Goal: Transaction & Acquisition: Obtain resource

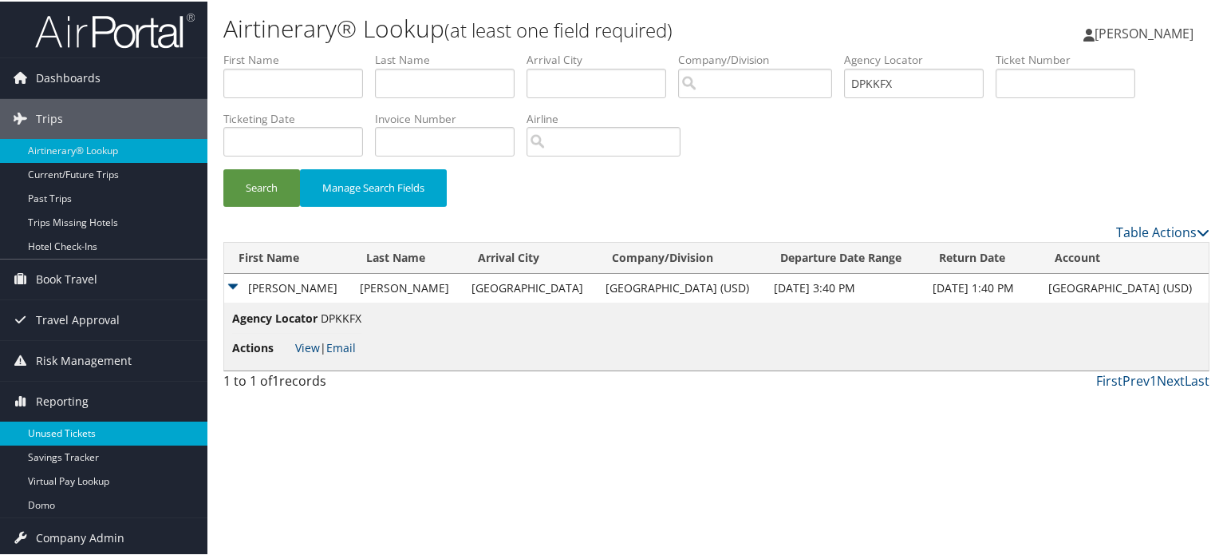
scroll to position [41, 0]
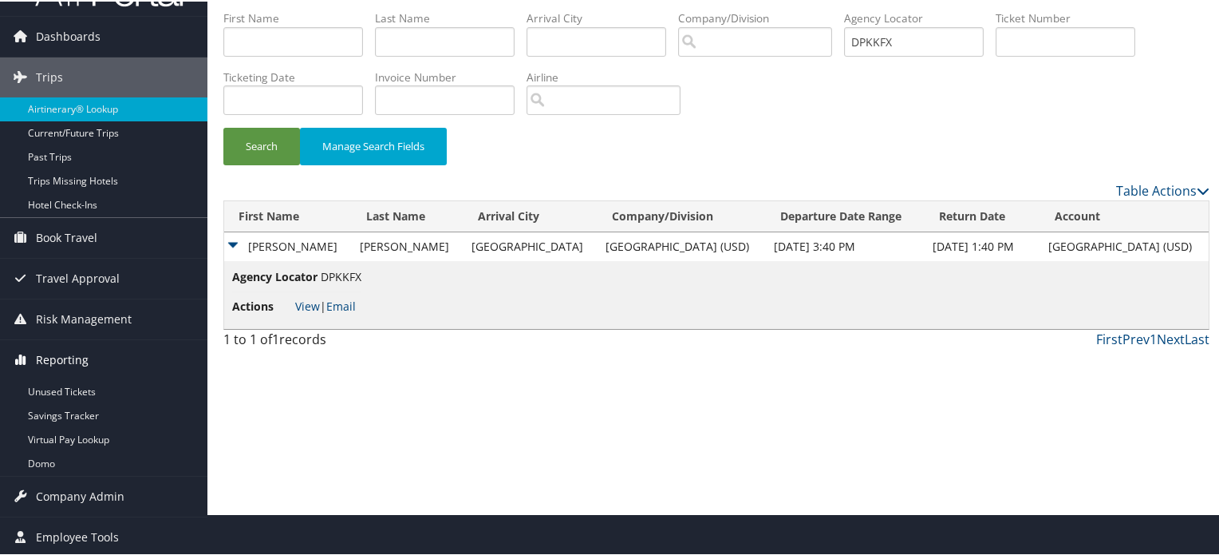
click at [86, 353] on span "Reporting" at bounding box center [62, 358] width 53 height 40
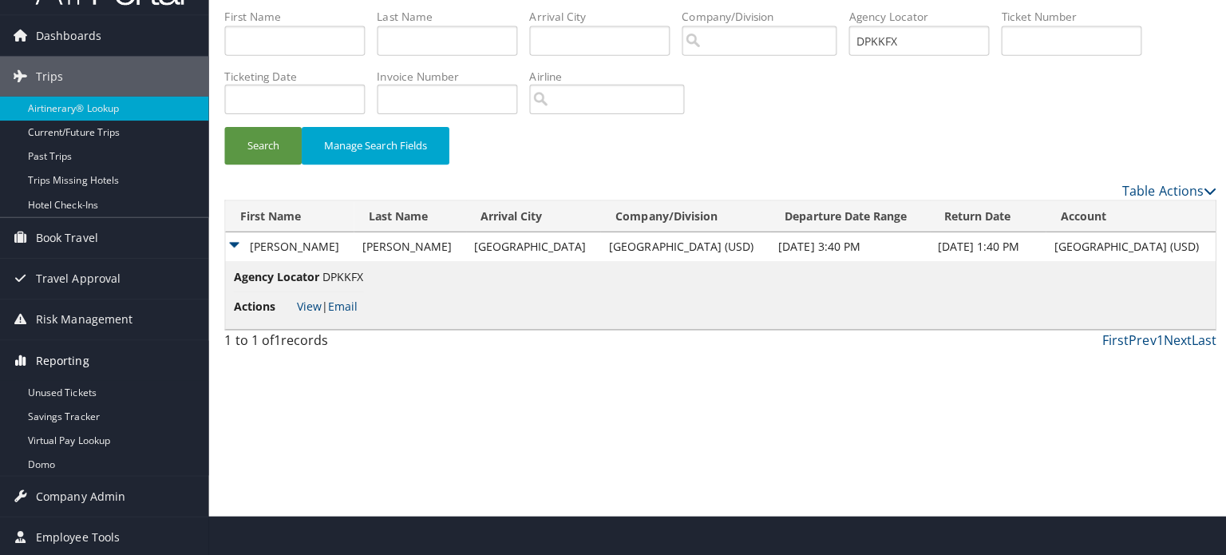
scroll to position [0, 0]
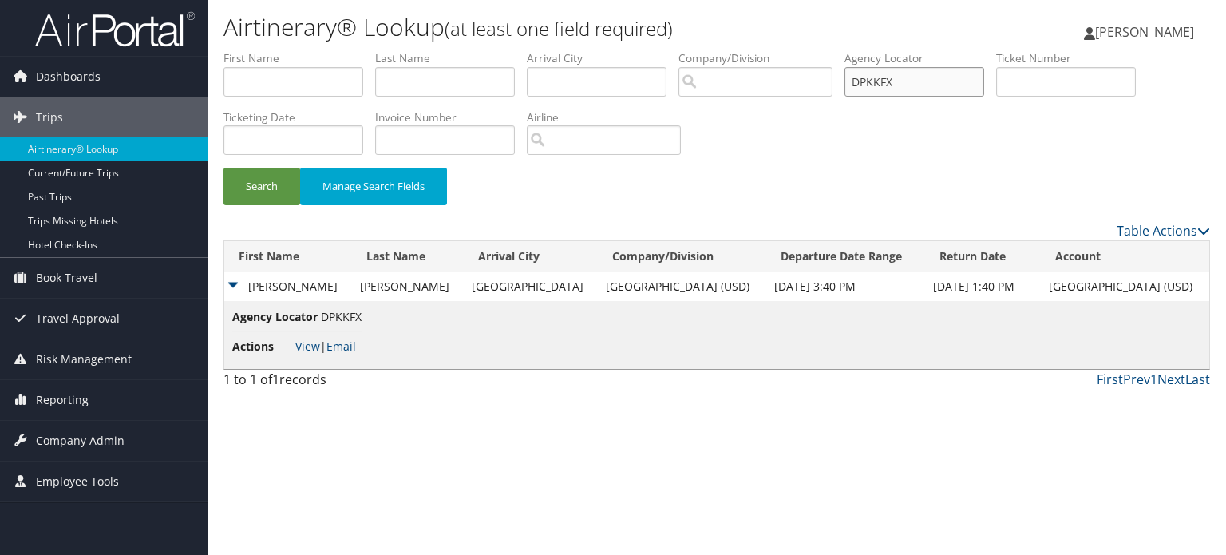
drag, startPoint x: 925, startPoint y: 85, endPoint x: 598, endPoint y: 95, distance: 326.5
click at [597, 50] on ul "First Name Last Name Departure City Arrival City Company/Division Airport/City …" at bounding box center [716, 50] width 986 height 0
paste input "L8WQ1"
type input "DL8WQ1"
click at [243, 286] on td "ROBERT NEAL" at bounding box center [288, 286] width 128 height 29
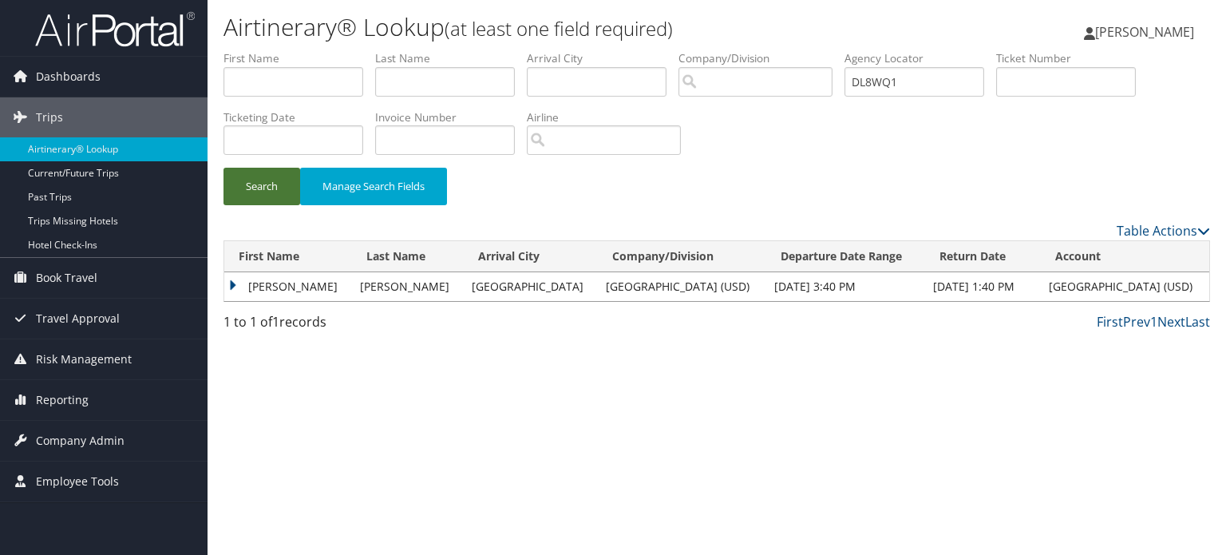
click at [271, 194] on button "Search" at bounding box center [261, 187] width 77 height 38
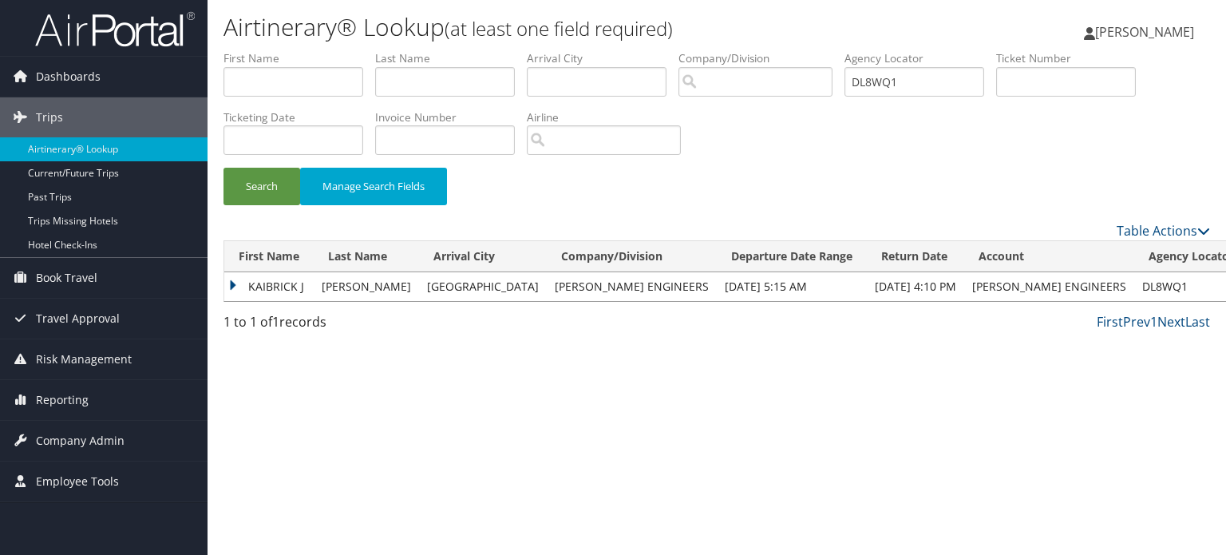
click at [239, 285] on td "KAIBRICK J" at bounding box center [268, 286] width 89 height 29
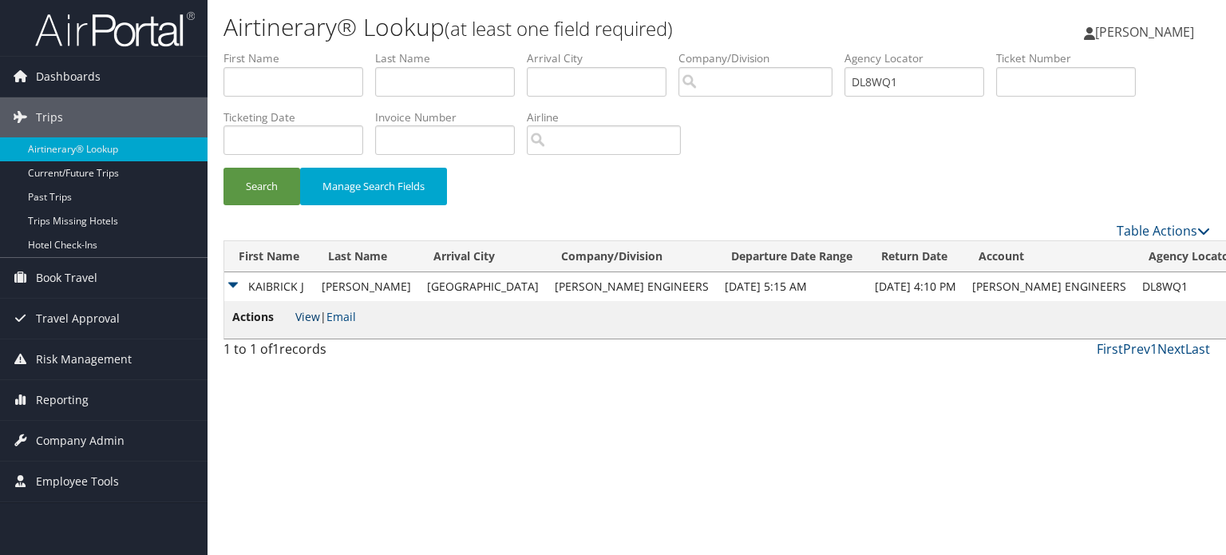
click at [306, 312] on link "View" at bounding box center [307, 316] width 25 height 15
click at [817, 160] on div "Search Manage Search Fields" at bounding box center [716, 135] width 1010 height 171
click at [730, 445] on div "Airtinerary® Lookup (at least one field required) Vivek Ranjan Vivek Ranjan My …" at bounding box center [716, 277] width 1018 height 555
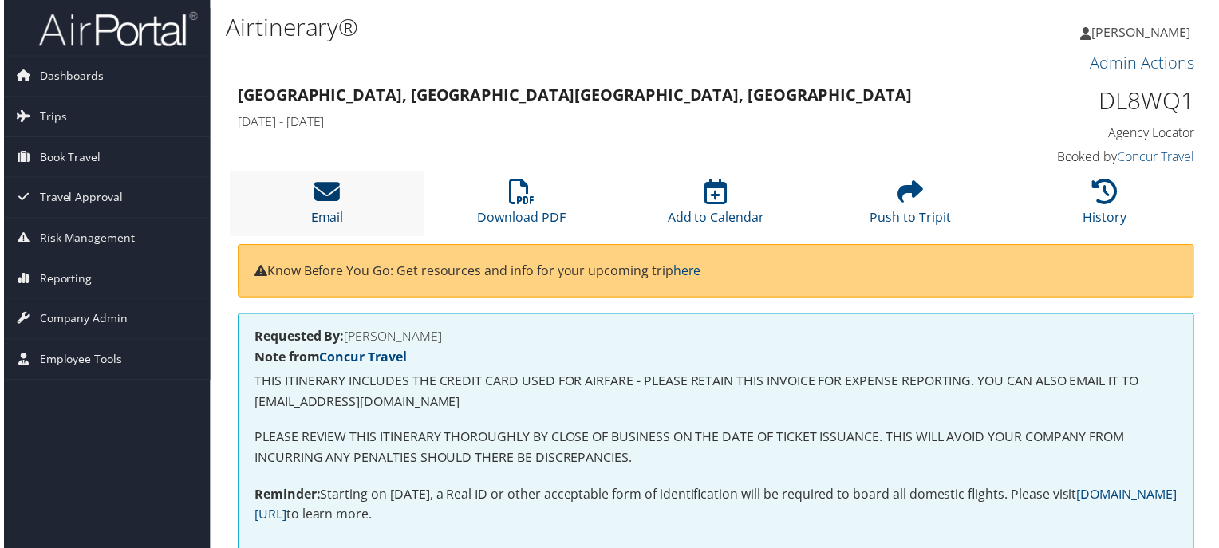
click at [319, 185] on icon at bounding box center [326, 193] width 26 height 26
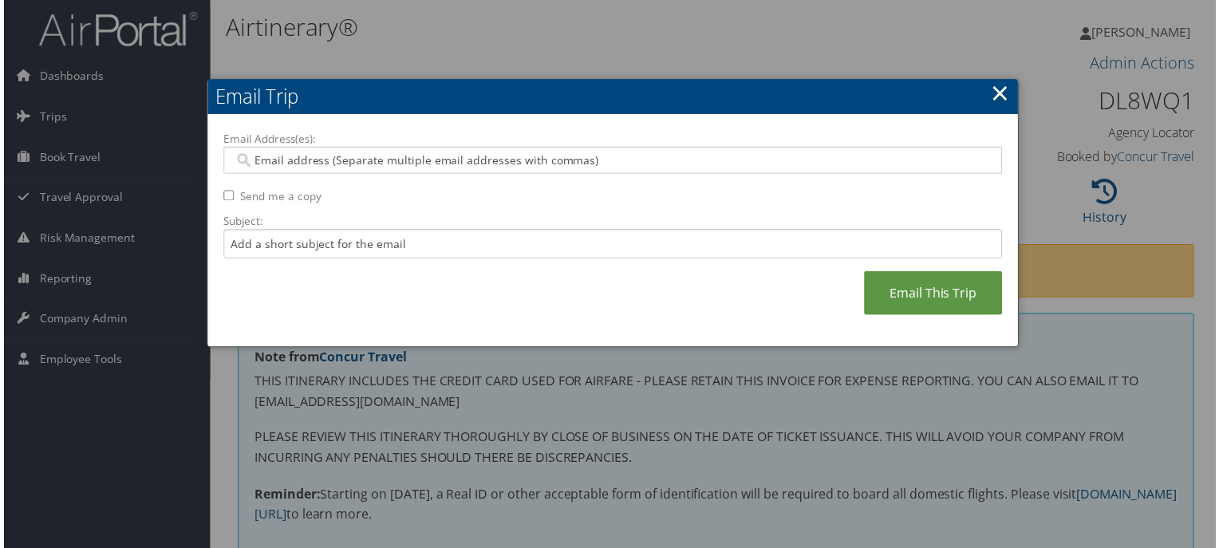
click at [584, 164] on input "Email Address(es):" at bounding box center [612, 161] width 763 height 16
paste input "KMANNS@CAROLLO.COM"
type input "KMANNS@CAROLLO.COM"
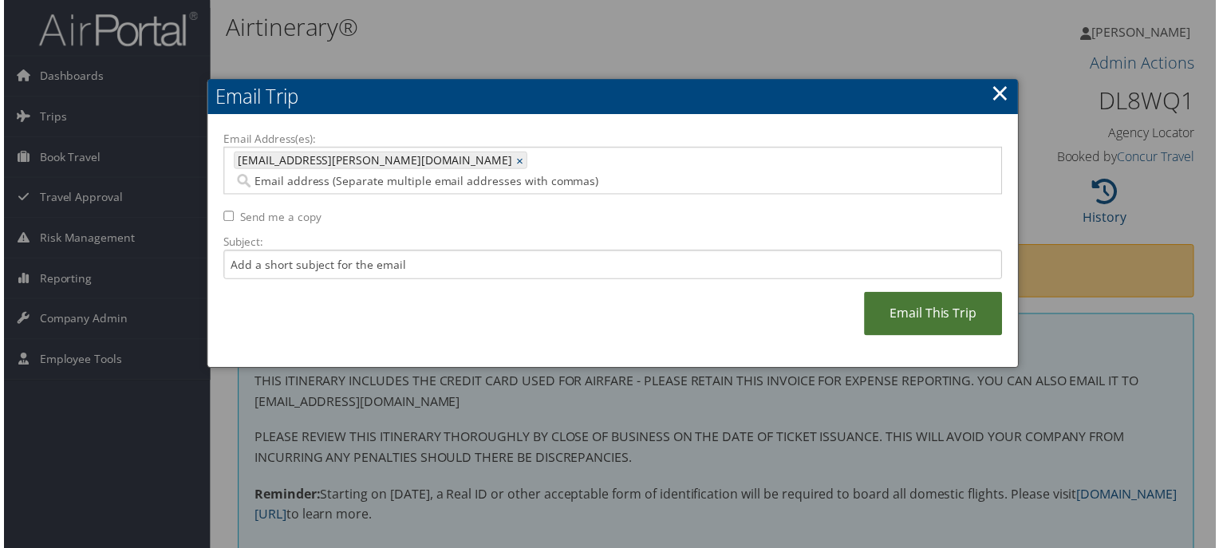
click at [910, 307] on link "Email This Trip" at bounding box center [935, 316] width 139 height 44
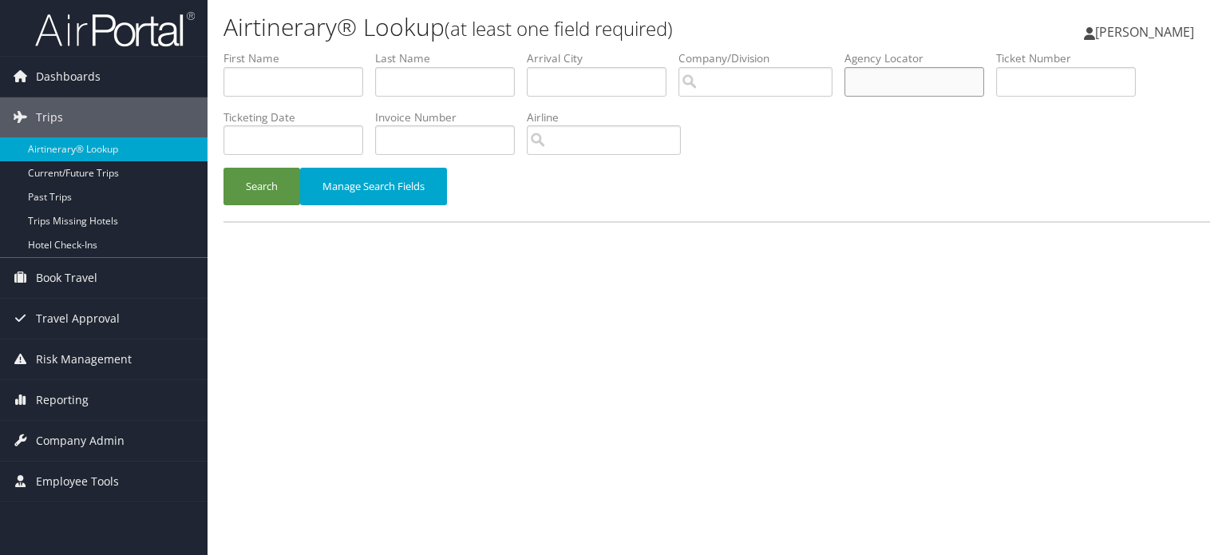
click at [867, 84] on input "text" at bounding box center [914, 82] width 140 height 30
paste input "SPCZME"
type input "SPCZME"
click at [263, 188] on button "Search" at bounding box center [261, 187] width 77 height 38
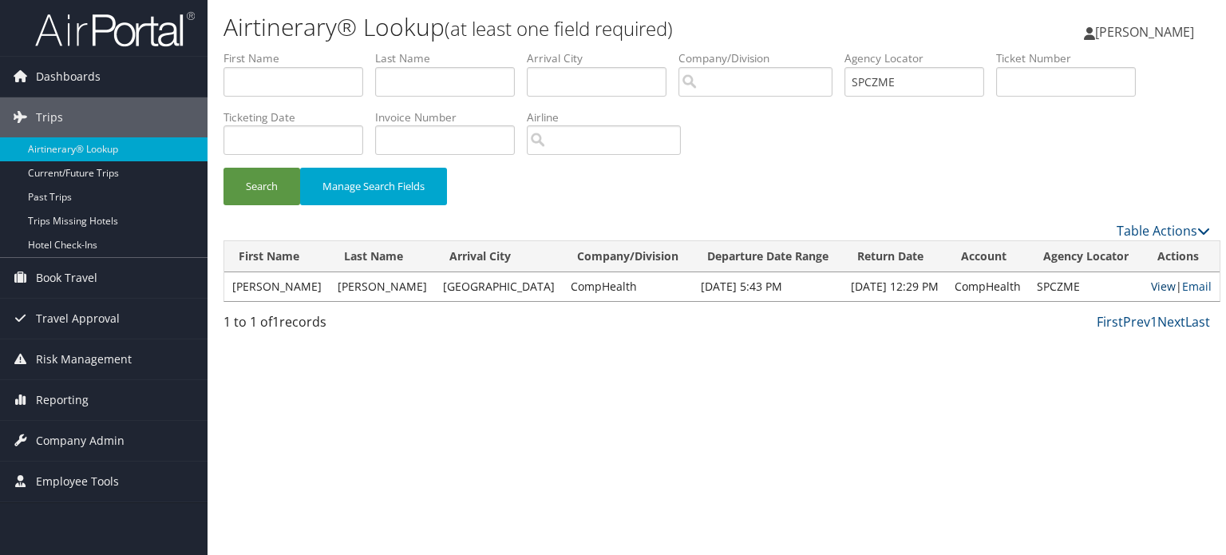
click at [1151, 282] on link "View" at bounding box center [1163, 285] width 25 height 15
click at [1151, 28] on span "[PERSON_NAME]" at bounding box center [1144, 32] width 99 height 18
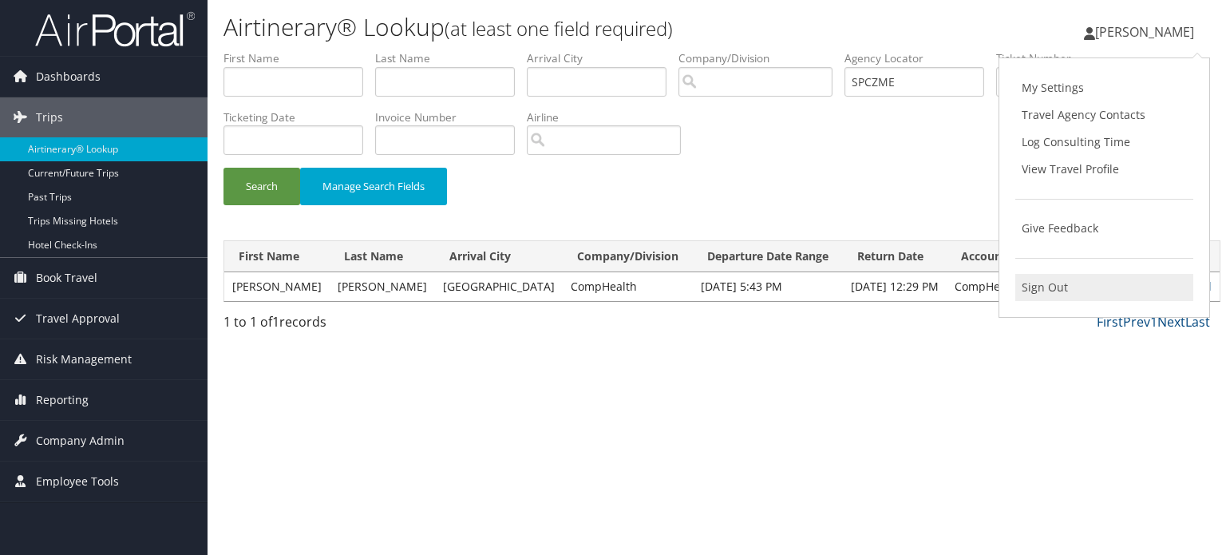
click at [1056, 288] on link "Sign Out" at bounding box center [1104, 287] width 178 height 27
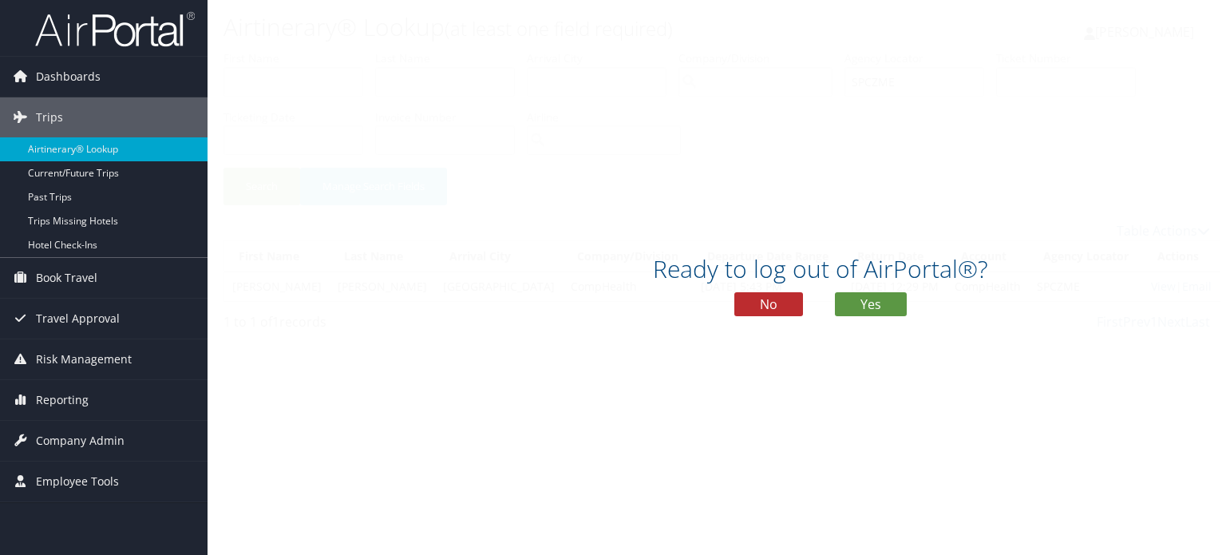
click at [877, 288] on div "Ready to log out of AirPortal®? No Yes" at bounding box center [820, 291] width 1226 height 82
click at [874, 296] on button "Yes" at bounding box center [871, 304] width 72 height 24
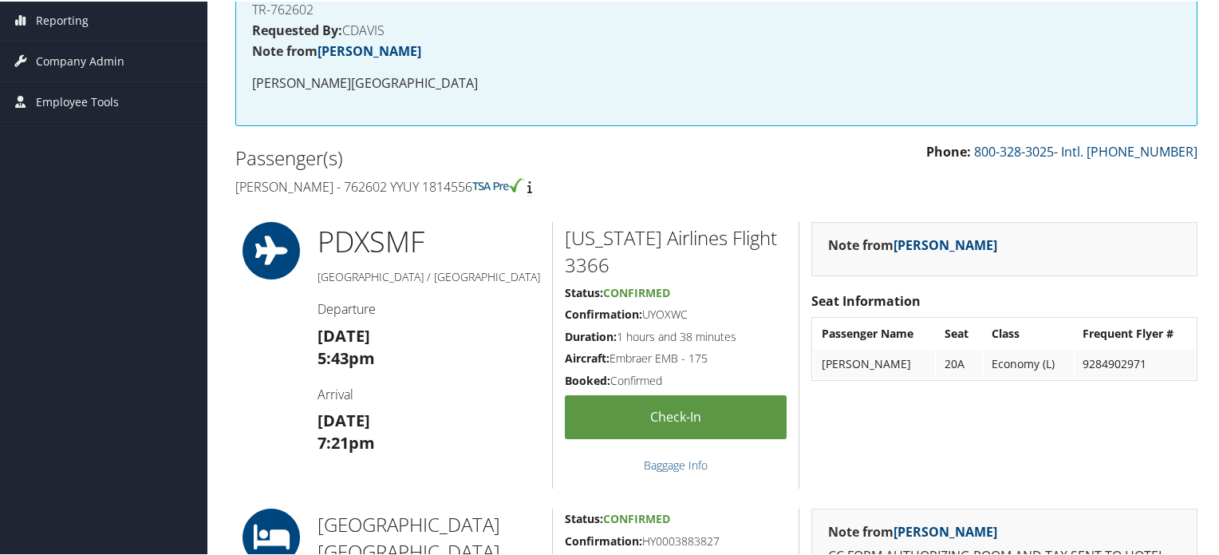
scroll to position [106, 0]
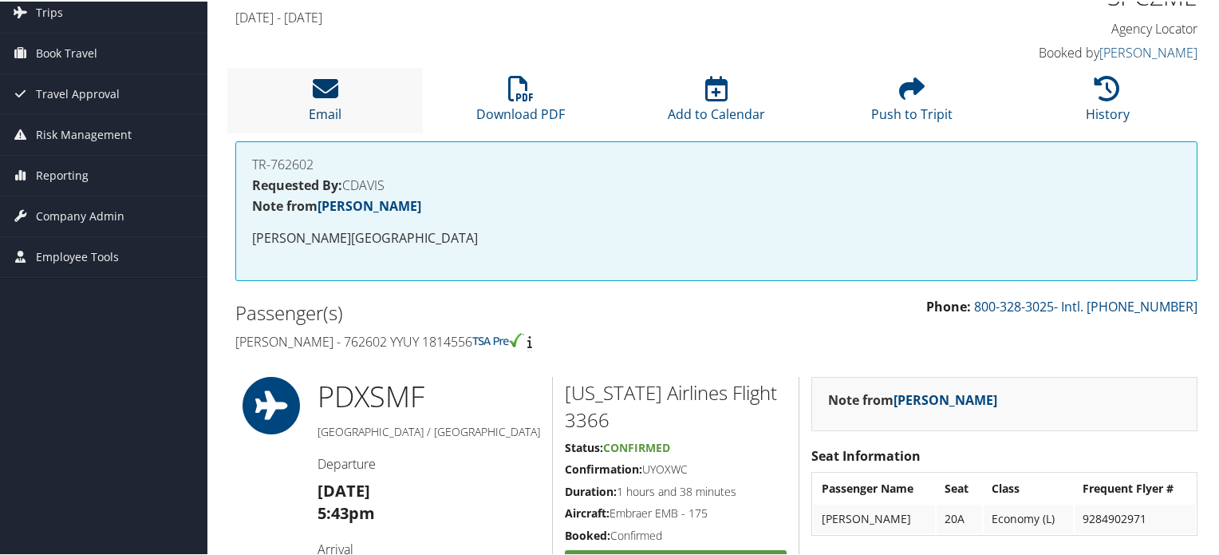
click at [338, 105] on link "Email" at bounding box center [325, 102] width 33 height 38
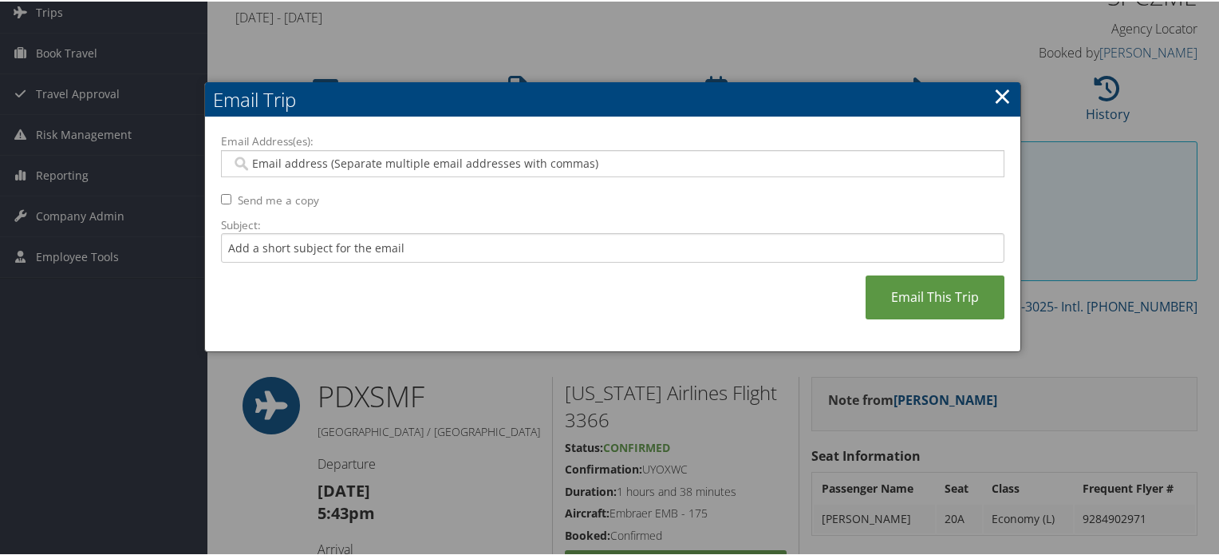
click at [485, 172] on div at bounding box center [613, 161] width 784 height 27
click at [581, 158] on input "Email Address(es):" at bounding box center [612, 162] width 763 height 16
paste input "[EMAIL_ADDRESS][DOMAIN_NAME]"
type input "[EMAIL_ADDRESS][DOMAIN_NAME]"
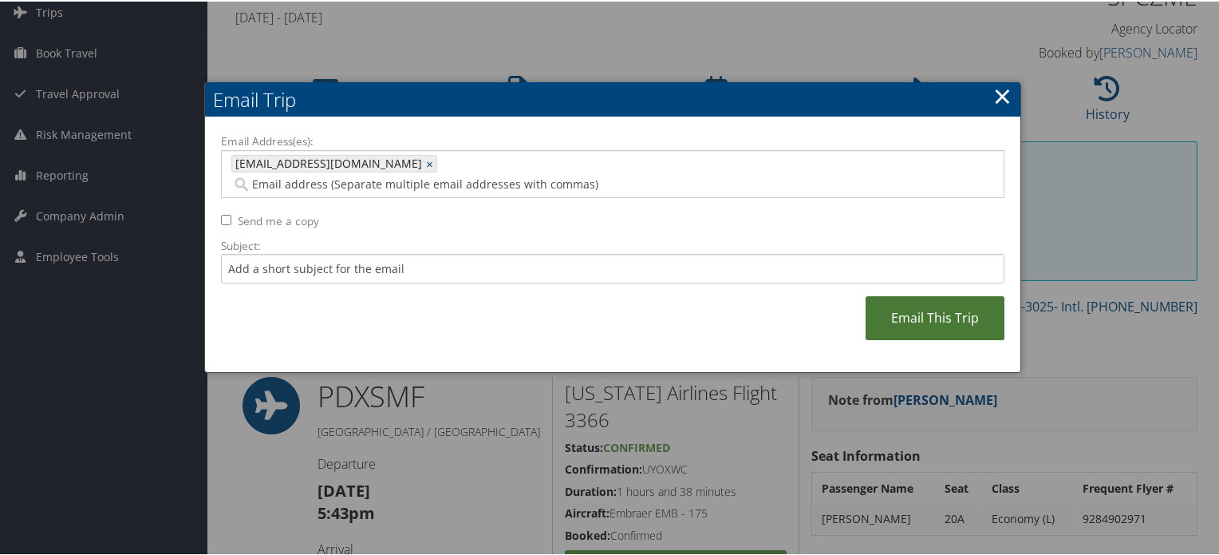
click at [897, 294] on link "Email This Trip" at bounding box center [935, 316] width 139 height 44
